Goal: Find contact information: Find specific page/section

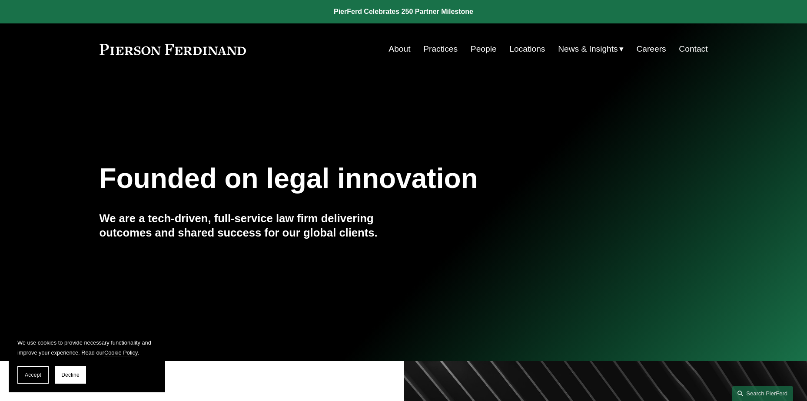
click at [33, 370] on button "Accept" at bounding box center [32, 375] width 31 height 17
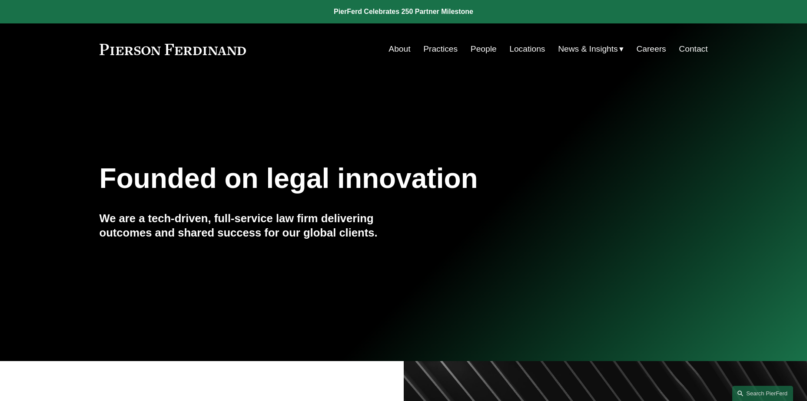
click at [403, 46] on link "About" at bounding box center [399, 49] width 22 height 17
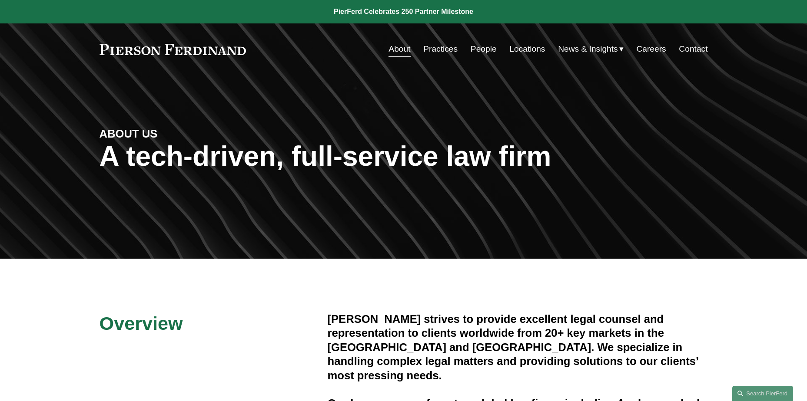
click at [520, 50] on link "Locations" at bounding box center [527, 49] width 36 height 17
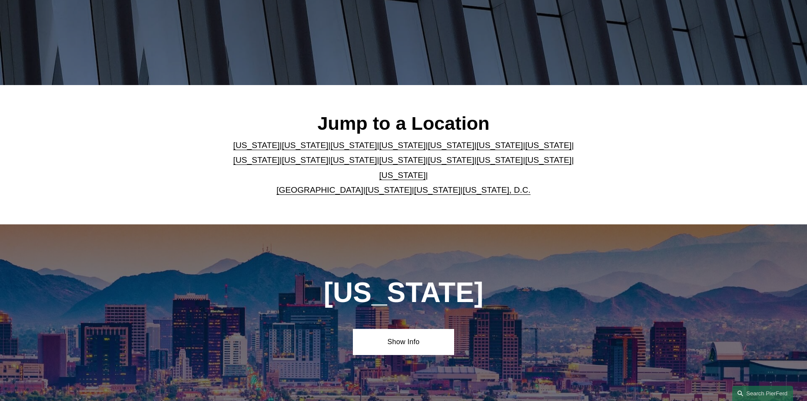
click at [325, 186] on link "United Kingdom" at bounding box center [319, 190] width 87 height 9
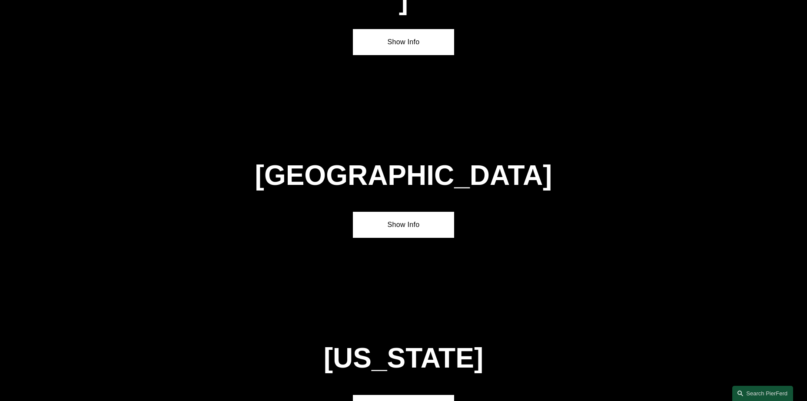
scroll to position [3138, 0]
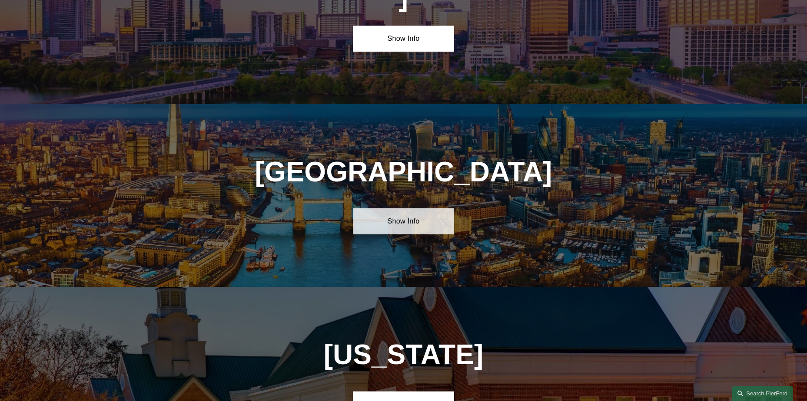
click at [382, 209] on link "Show Info" at bounding box center [403, 222] width 101 height 26
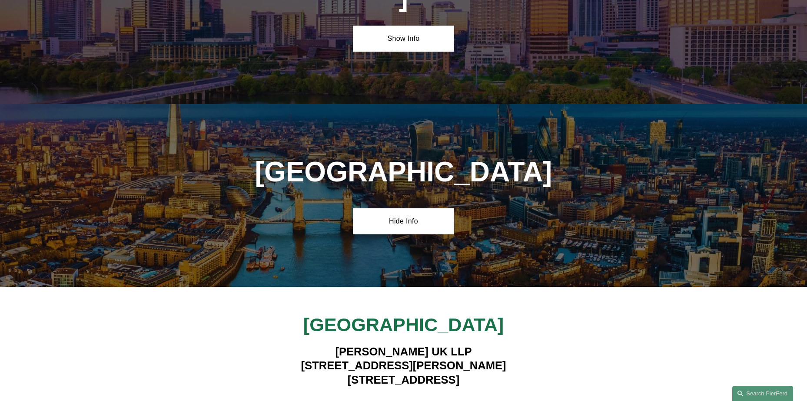
click at [400, 400] on strong "View Lawyers" at bounding box center [400, 404] width 55 height 9
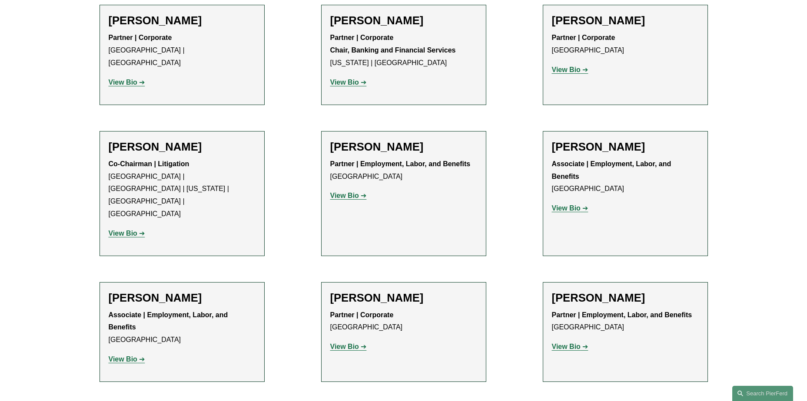
scroll to position [478, 0]
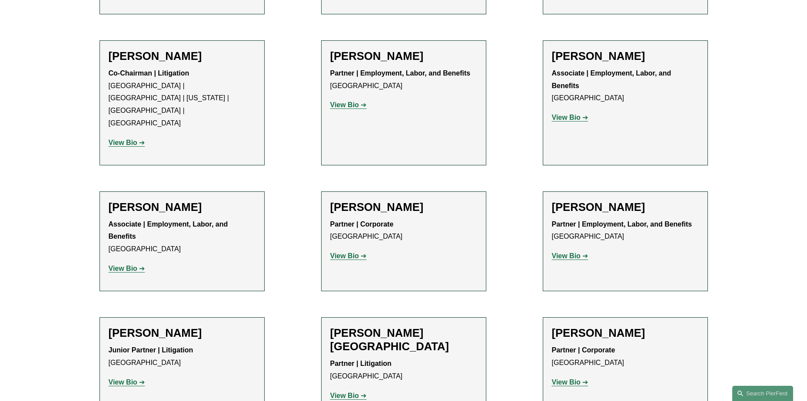
click at [363, 252] on link "View Bio" at bounding box center [348, 255] width 36 height 7
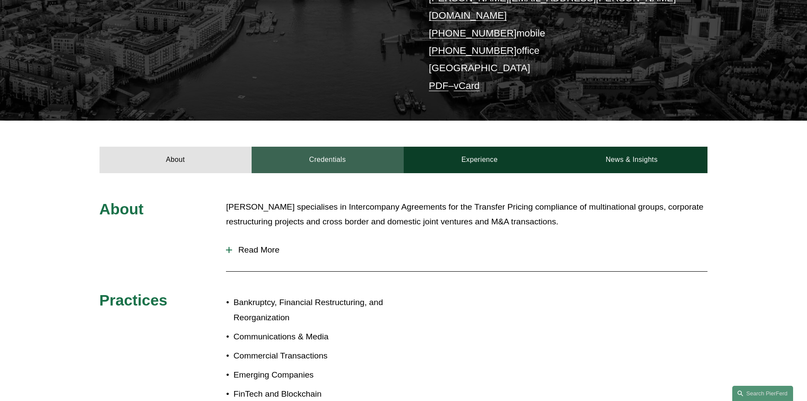
scroll to position [217, 0]
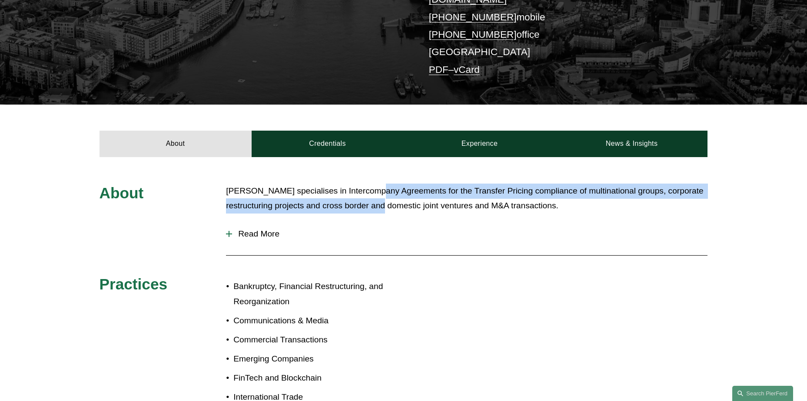
drag, startPoint x: 371, startPoint y: 178, endPoint x: 373, endPoint y: 189, distance: 10.9
click at [373, 189] on p "[PERSON_NAME] specialises in Intercompany Agreements for the Transfer Pricing c…" at bounding box center [466, 199] width 481 height 30
click at [262, 229] on span "Read More" at bounding box center [469, 234] width 475 height 10
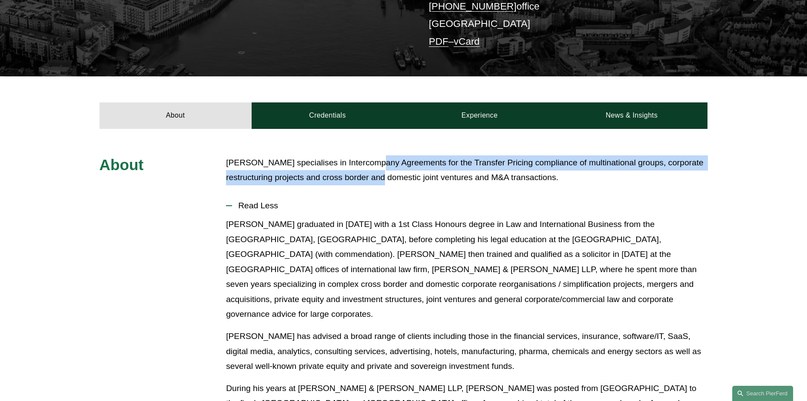
scroll to position [261, 0]
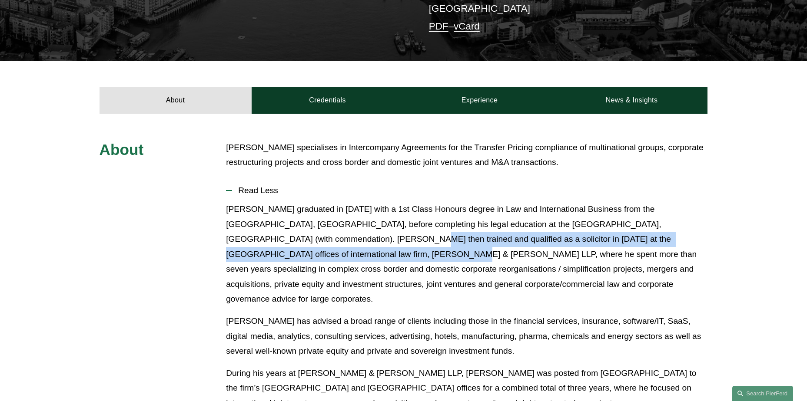
drag, startPoint x: 285, startPoint y: 226, endPoint x: 285, endPoint y: 245, distance: 18.7
click at [285, 245] on p "[PERSON_NAME] graduated in [DATE] with a 1st Class Honours degree in Law and In…" at bounding box center [466, 254] width 481 height 105
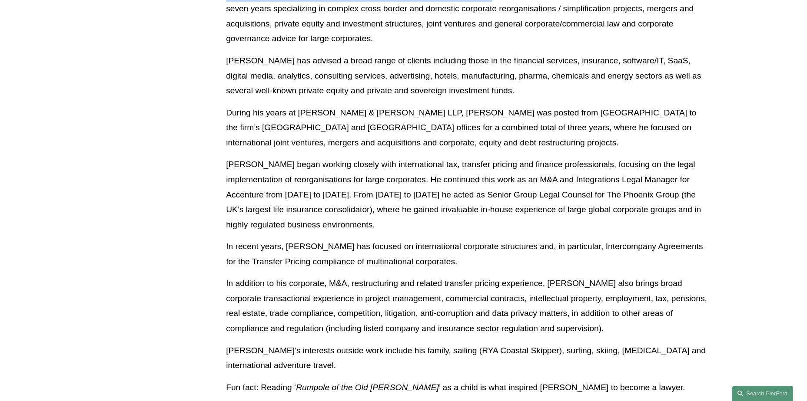
scroll to position [565, 0]
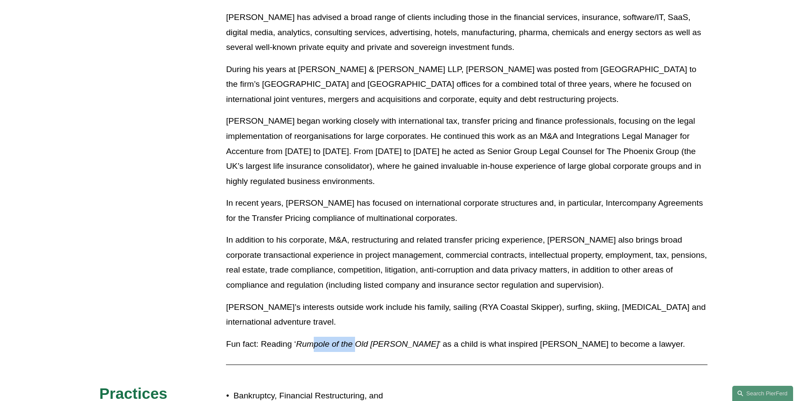
drag, startPoint x: 315, startPoint y: 315, endPoint x: 358, endPoint y: 315, distance: 42.6
click at [358, 340] on em "Rumpole of the Old [PERSON_NAME]" at bounding box center [367, 344] width 142 height 9
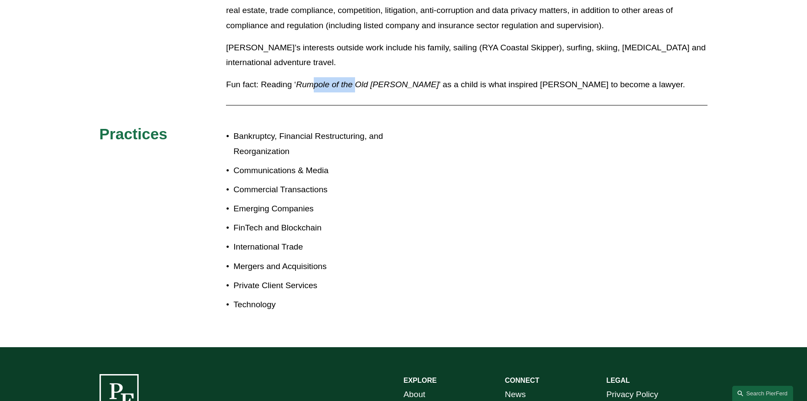
scroll to position [825, 0]
